Goal: Check status: Check status

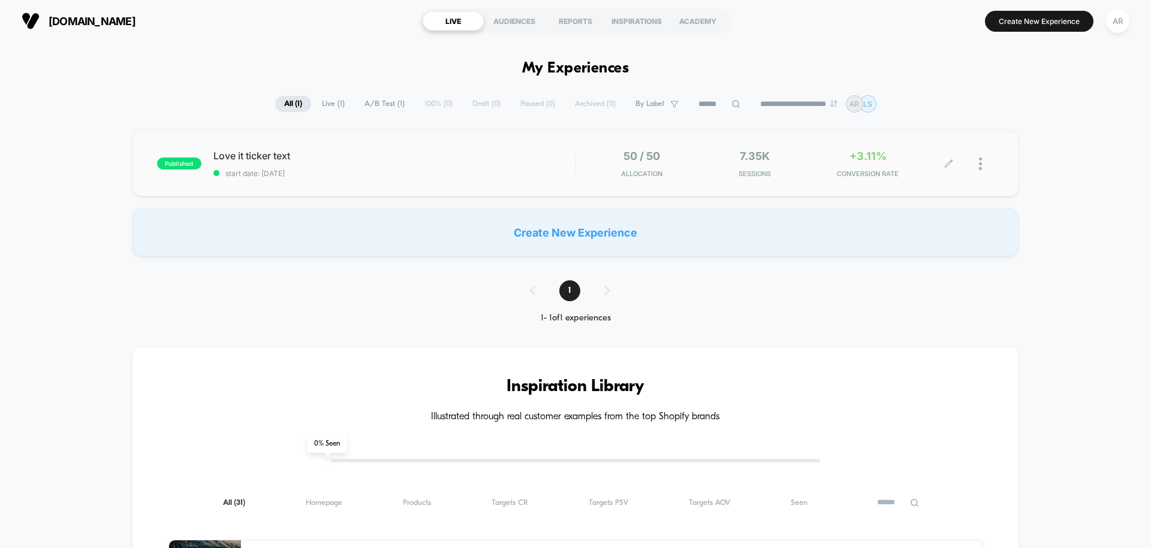
click at [785, 150] on div "7.35k Sessions" at bounding box center [754, 164] width 107 height 28
